Goal: Task Accomplishment & Management: Complete application form

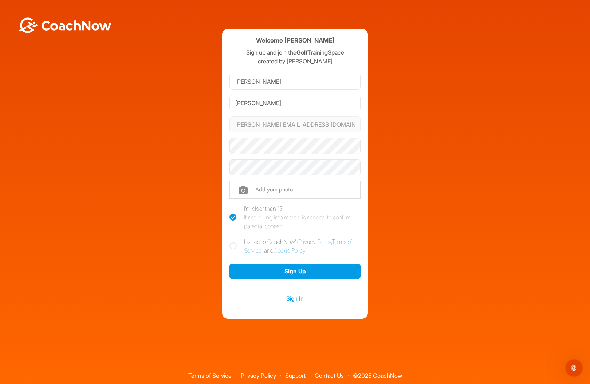
click at [230, 244] on icon at bounding box center [233, 246] width 7 height 7
click at [230, 242] on input "I agree to CoachNow's Privacy Policy , Terms of Service , and Cookie Policy ." at bounding box center [232, 240] width 5 height 5
checkbox input "true"
click at [321, 271] on button "Sign Up" at bounding box center [295, 272] width 131 height 16
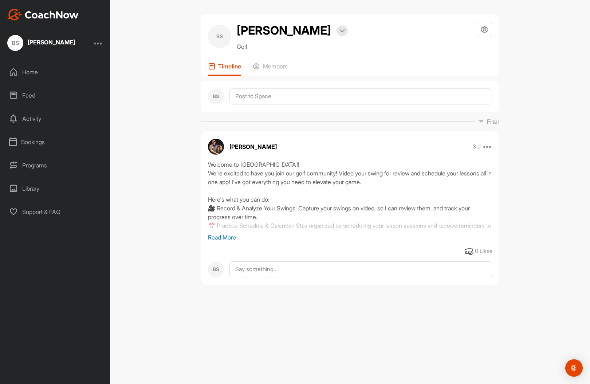
click at [227, 236] on p "Read More" at bounding box center [350, 237] width 284 height 9
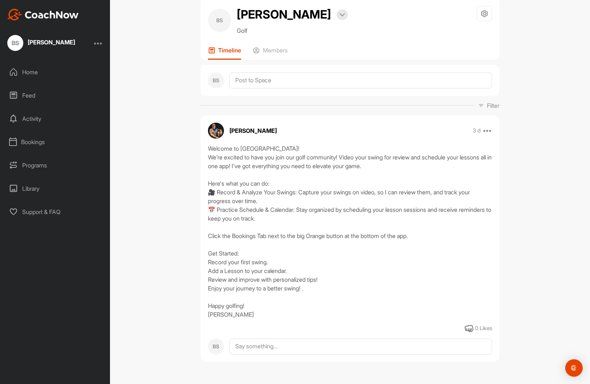
scroll to position [16, 0]
click at [28, 72] on div "Home" at bounding box center [55, 72] width 103 height 18
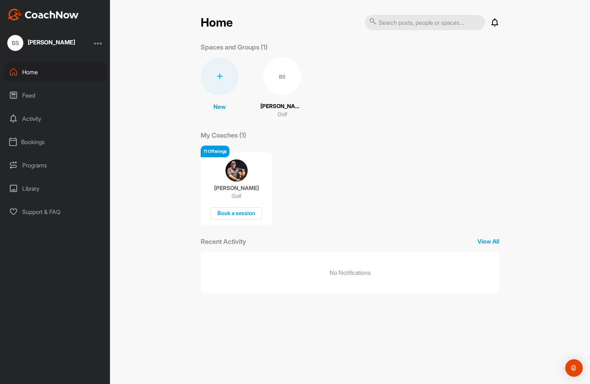
click at [232, 175] on img at bounding box center [237, 171] width 22 height 22
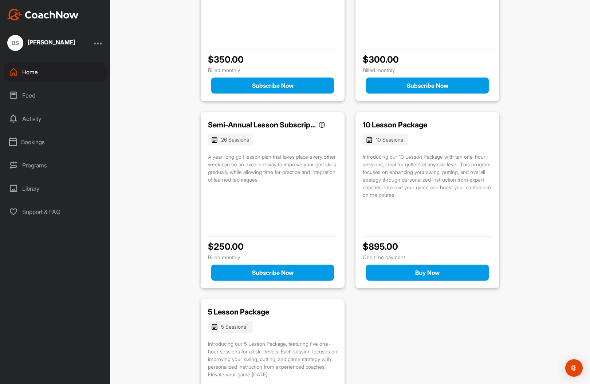
scroll to position [878, 0]
